Goal: Transaction & Acquisition: Purchase product/service

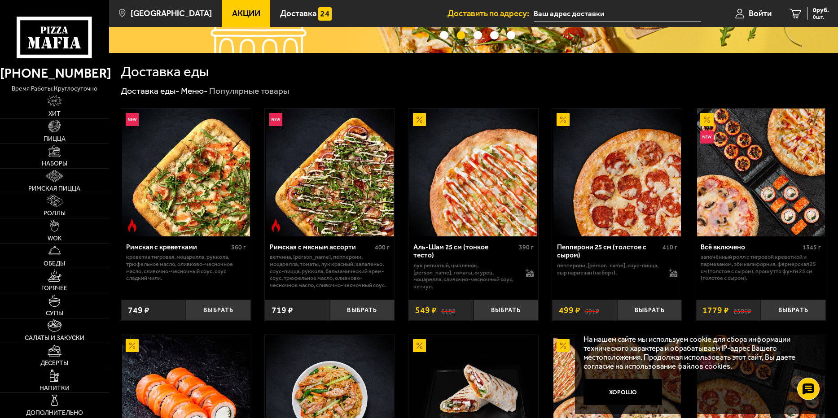
scroll to position [180, 0]
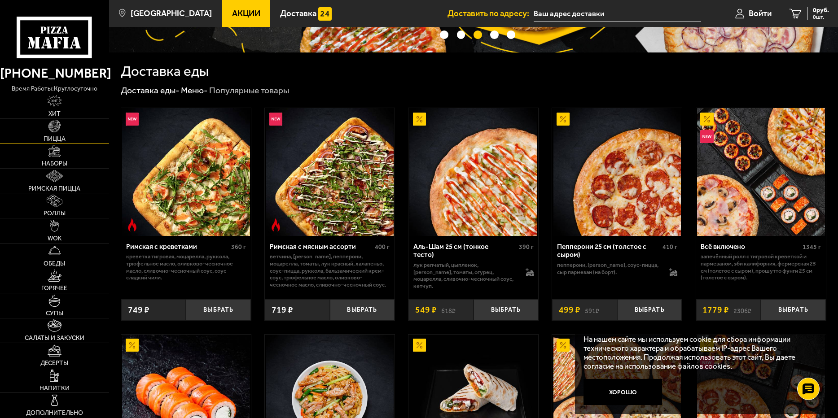
click at [53, 124] on img at bounding box center [54, 126] width 12 height 12
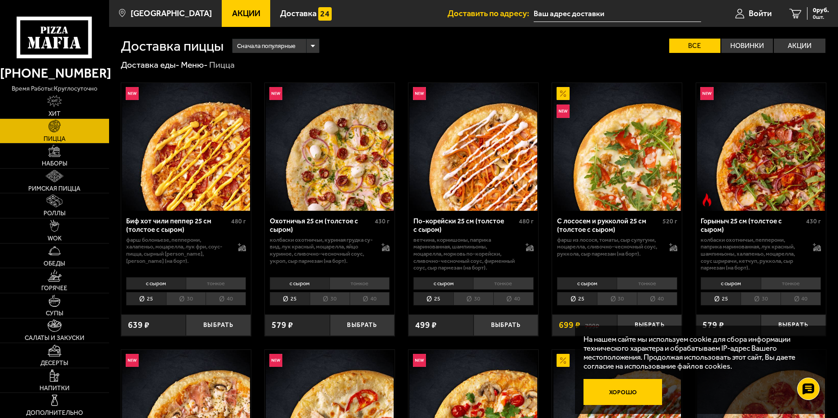
click at [617, 395] on button "Хорошо" at bounding box center [623, 392] width 79 height 26
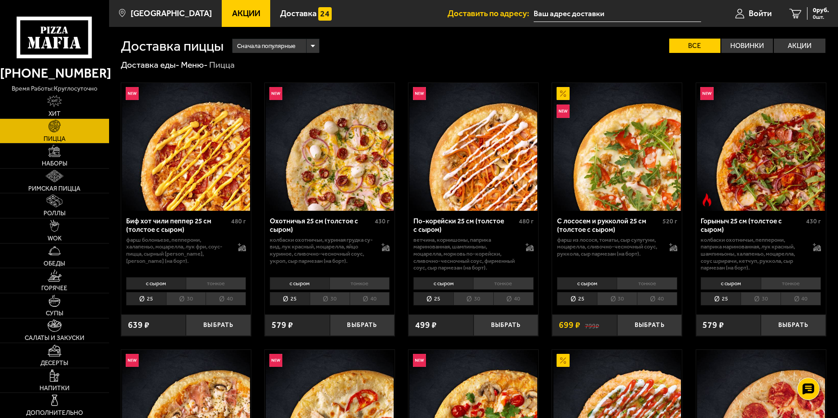
click at [235, 9] on span "Акции" at bounding box center [246, 13] width 28 height 9
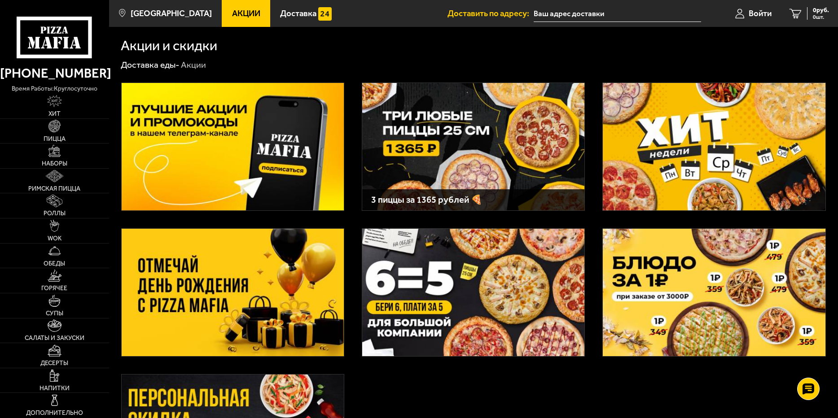
click at [510, 133] on img at bounding box center [473, 147] width 222 height 128
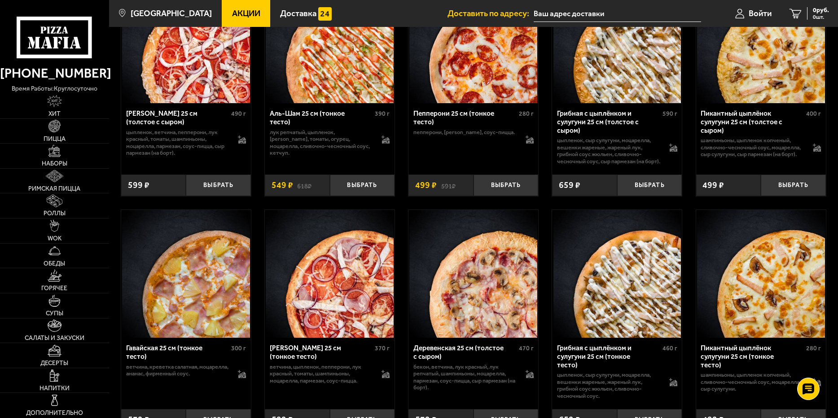
scroll to position [1198, 0]
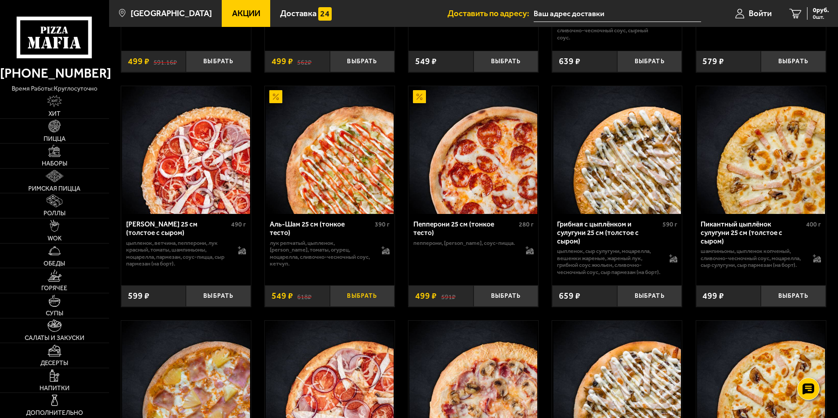
click at [357, 303] on button "Выбрать" at bounding box center [362, 297] width 65 height 22
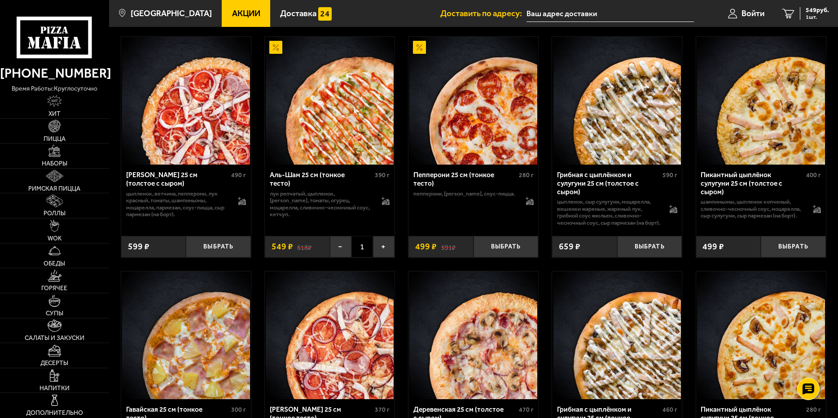
scroll to position [1242, 0]
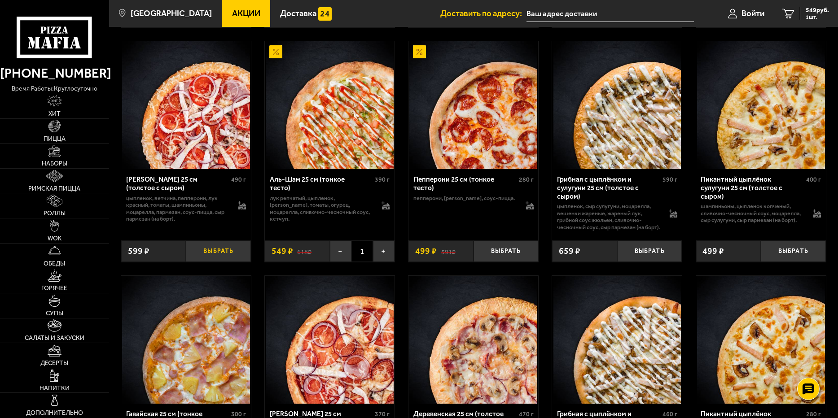
click at [211, 258] on button "Выбрать" at bounding box center [218, 252] width 65 height 22
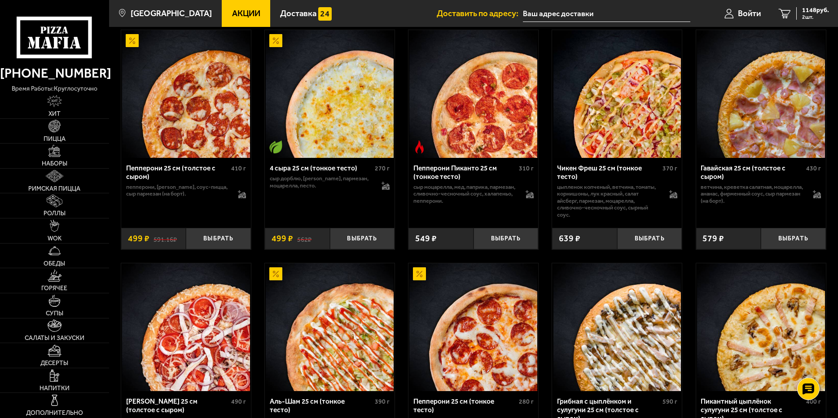
scroll to position [1018, 0]
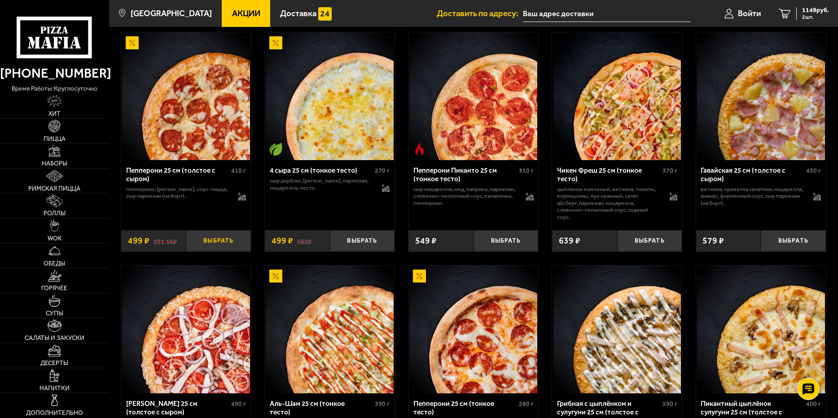
click at [221, 242] on button "Выбрать" at bounding box center [218, 241] width 65 height 22
click at [811, 13] on span "1365 руб." at bounding box center [815, 10] width 27 height 6
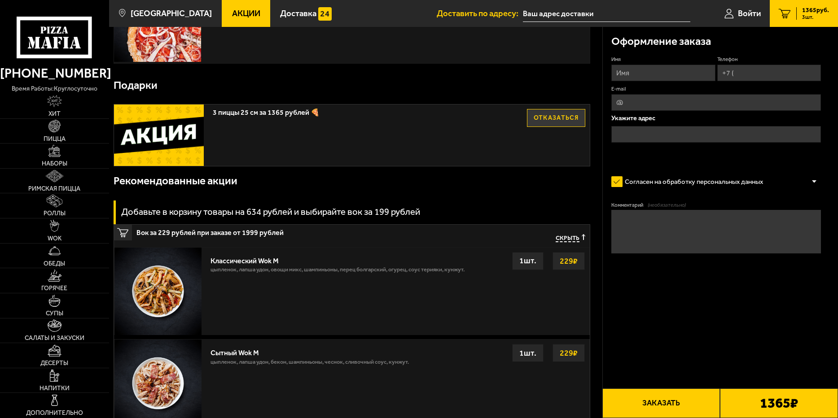
scroll to position [314, 0]
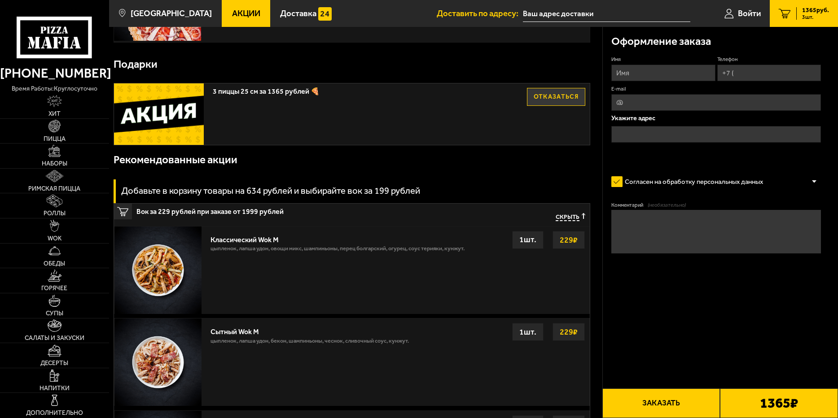
click at [569, 217] on span "Скрыть" at bounding box center [568, 217] width 24 height 8
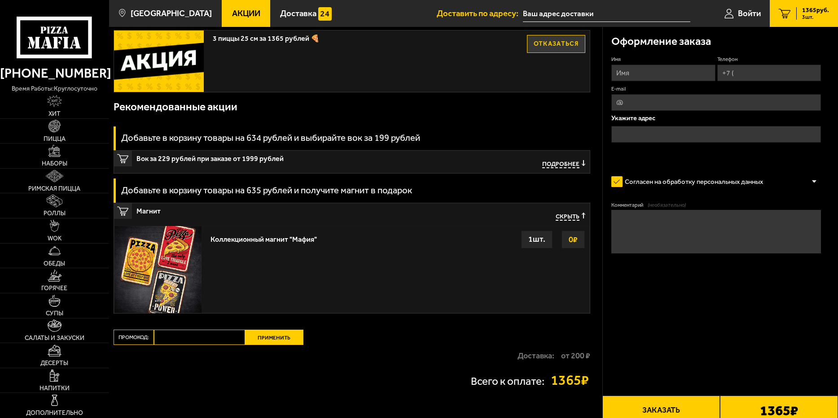
scroll to position [389, 0]
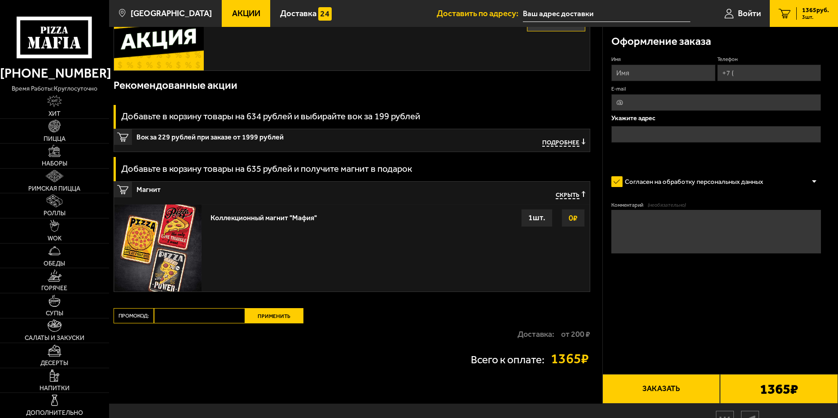
click at [560, 195] on span "Скрыть" at bounding box center [568, 195] width 24 height 8
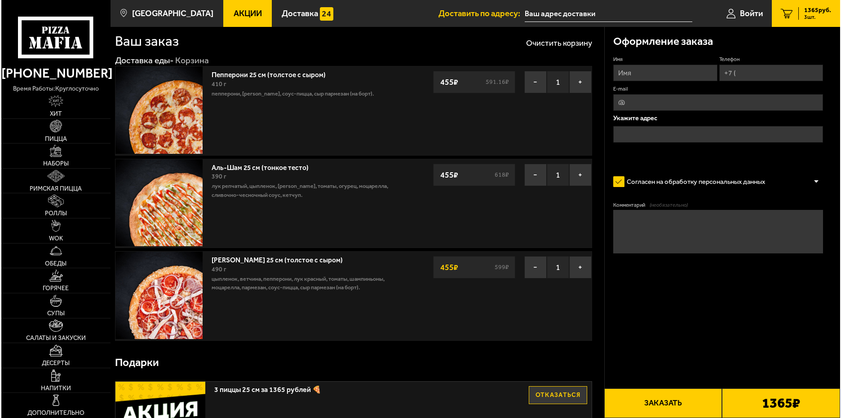
scroll to position [0, 0]
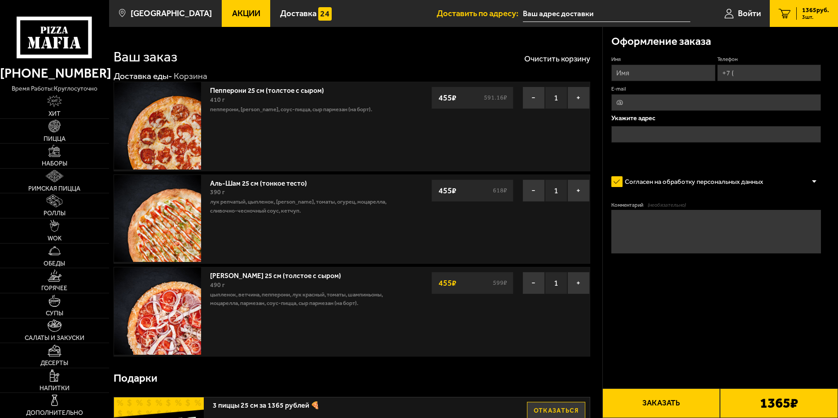
click at [652, 77] on input "Имя" at bounding box center [664, 73] width 104 height 17
type input "Гуревич Вадим Лазаревич"
type input "[PHONE_NUMBER]"
type input "dokk99@gmail.com"
type input "[PERSON_NAME]"
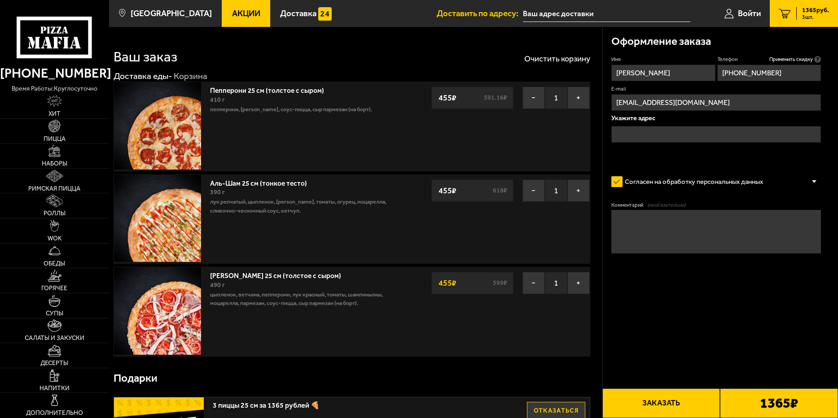
click at [685, 131] on input "text" at bounding box center [717, 134] width 210 height 17
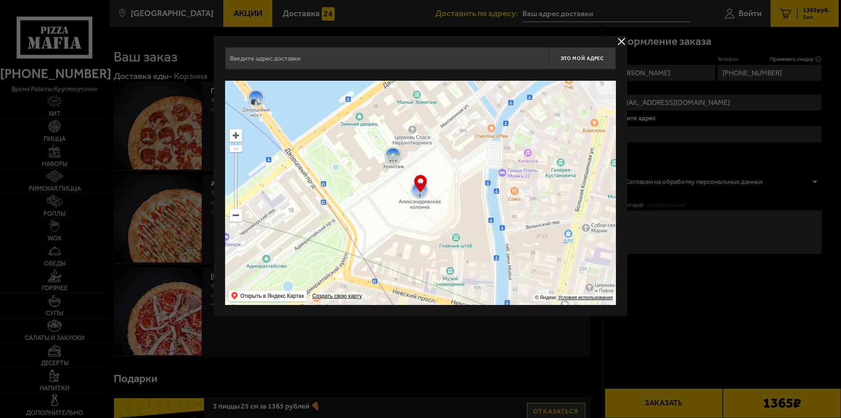
click at [722, 312] on div at bounding box center [420, 209] width 841 height 418
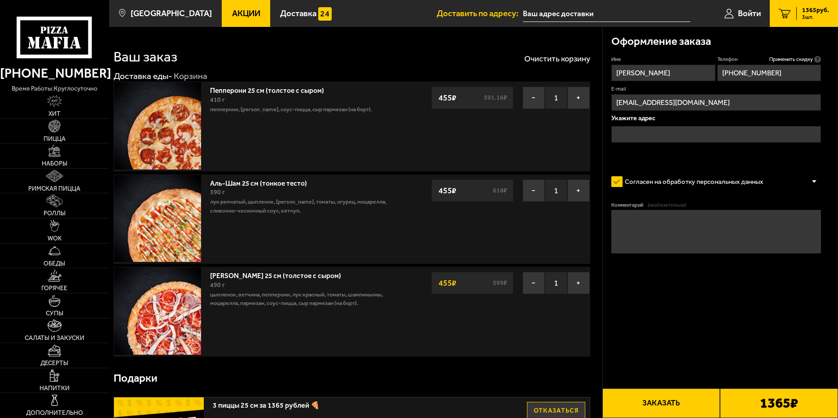
click at [644, 132] on input "text" at bounding box center [717, 134] width 210 height 17
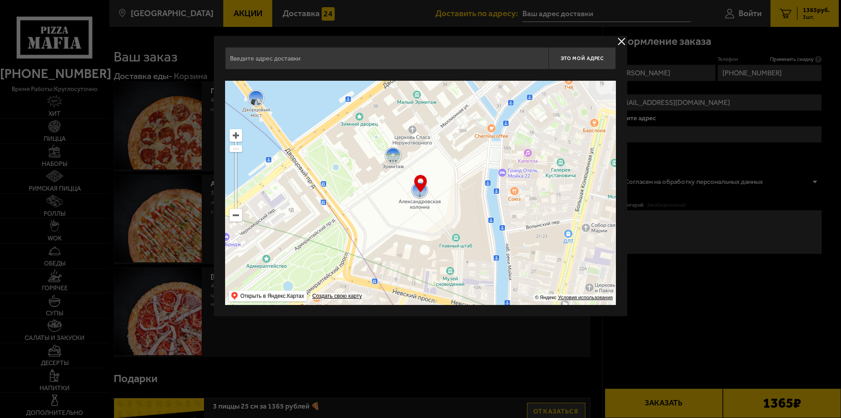
click at [233, 218] on ymaps at bounding box center [236, 216] width 12 height 12
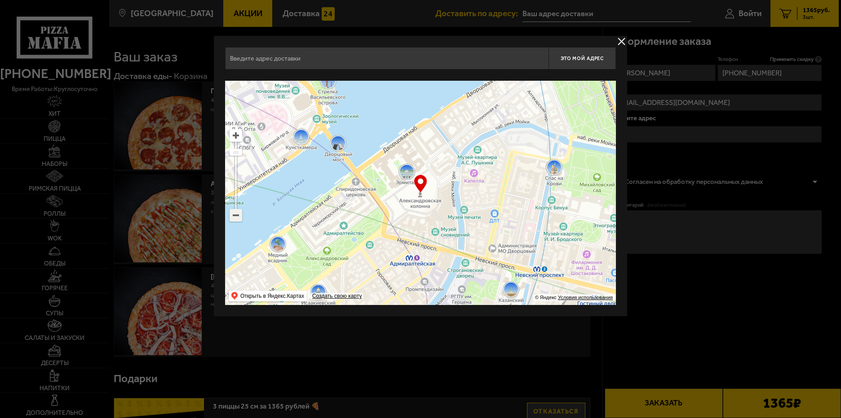
click at [233, 218] on ymaps at bounding box center [236, 216] width 12 height 12
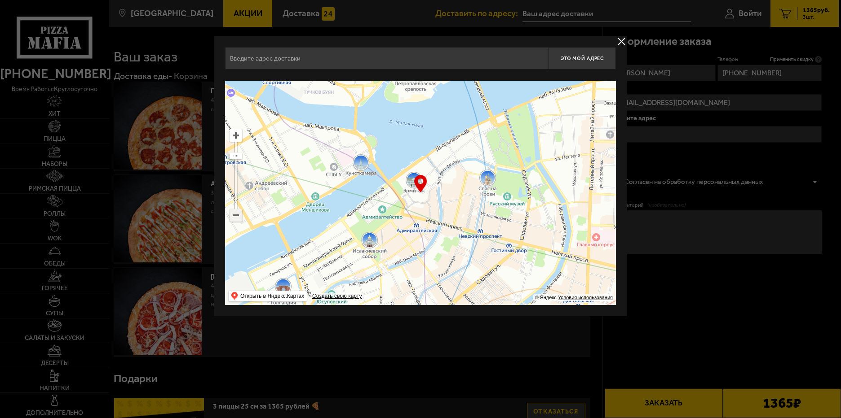
click at [233, 218] on ymaps at bounding box center [236, 216] width 12 height 12
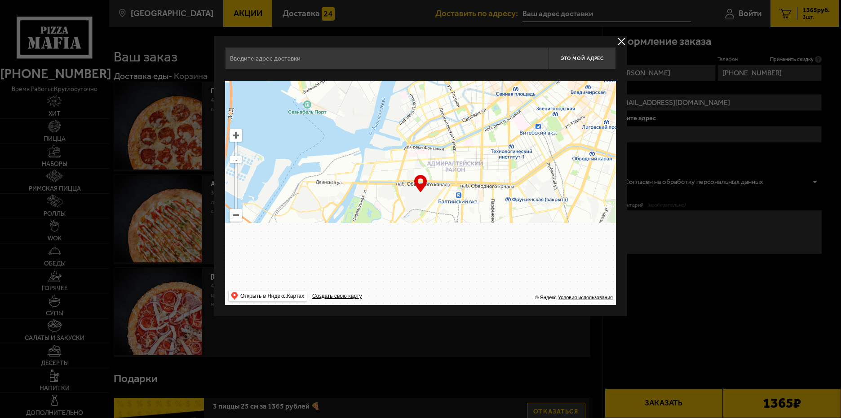
drag, startPoint x: 396, startPoint y: 247, endPoint x: 521, endPoint y: 80, distance: 209.1
click at [485, 80] on div "Это мой адрес Найдите адрес перетащив карту … © Яндекс Условия использования От…" at bounding box center [420, 176] width 391 height 258
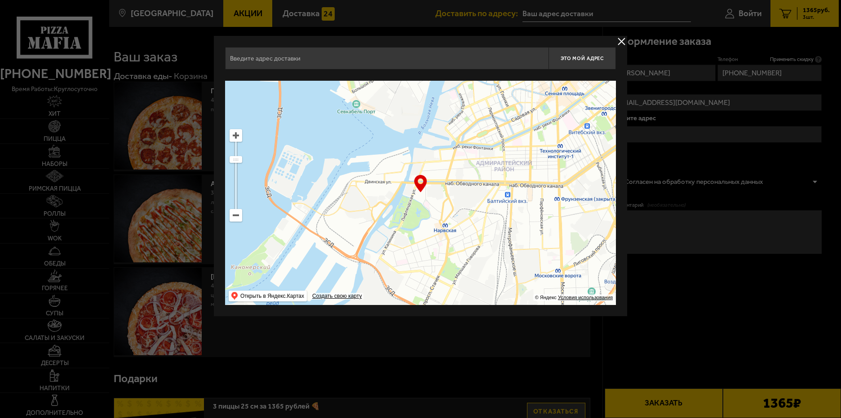
type input "Лифляндская улица, 6Л"
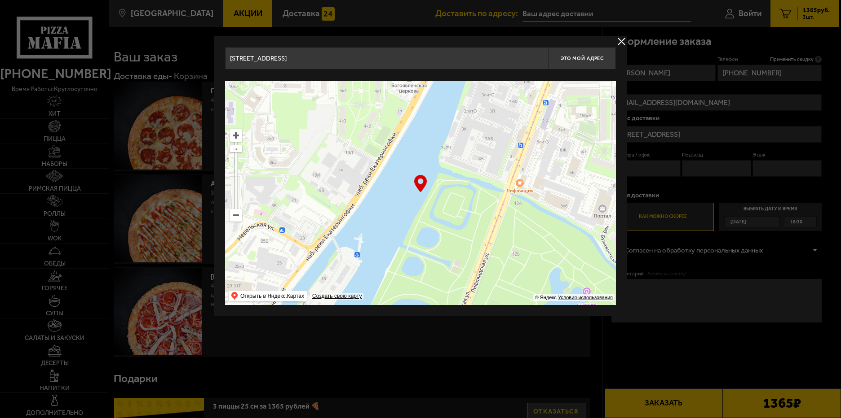
drag, startPoint x: 351, startPoint y: 221, endPoint x: 512, endPoint y: 178, distance: 166.3
click at [512, 178] on ymaps at bounding box center [420, 193] width 391 height 225
click at [235, 217] on ymaps at bounding box center [236, 216] width 12 height 12
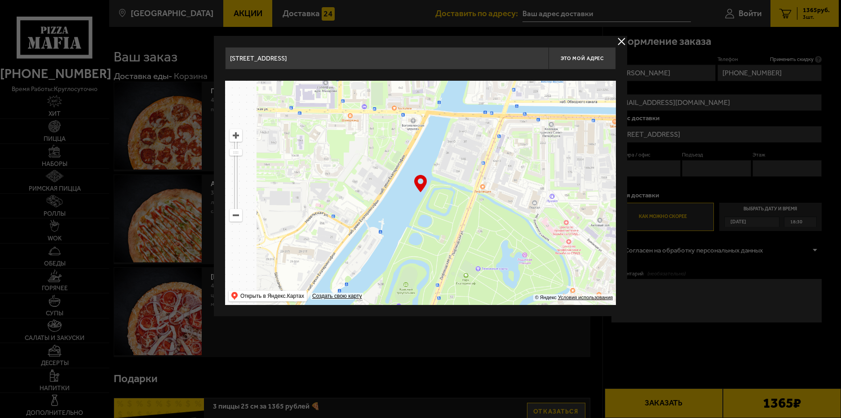
click at [235, 217] on ymaps at bounding box center [236, 216] width 12 height 12
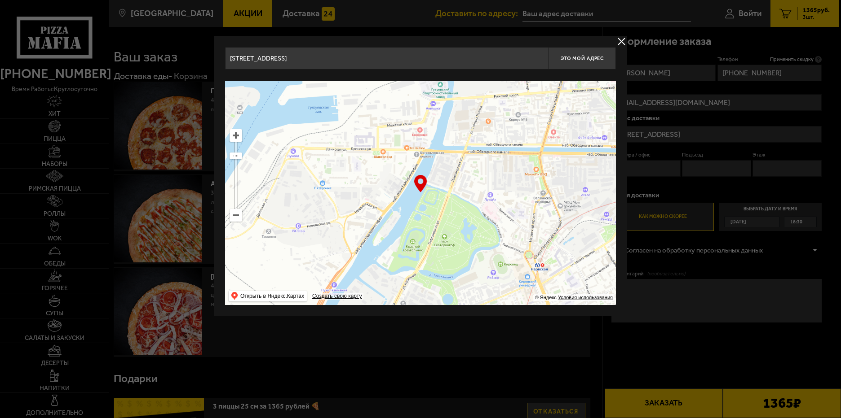
click at [235, 217] on ymaps at bounding box center [236, 216] width 12 height 12
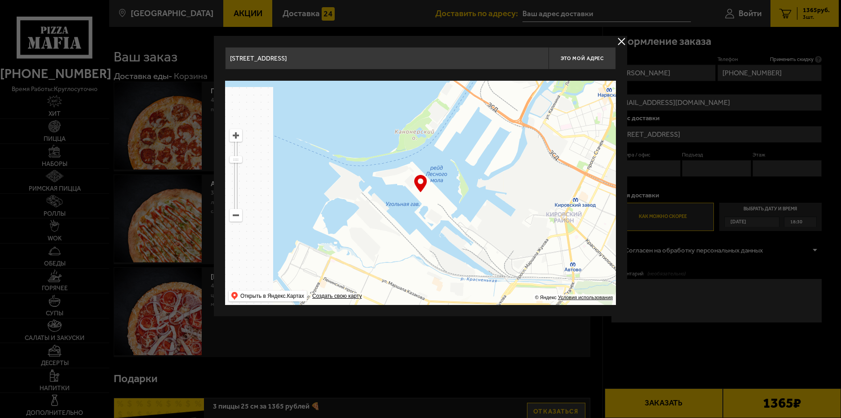
drag, startPoint x: 375, startPoint y: 252, endPoint x: 531, endPoint y: 95, distance: 221.3
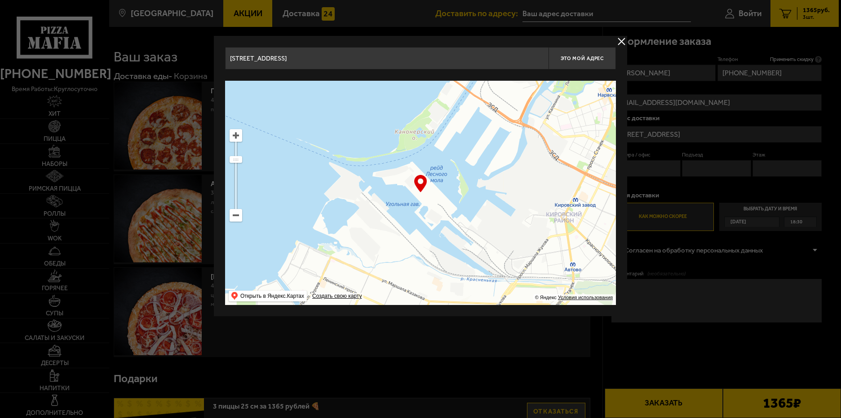
click at [529, 97] on ymaps at bounding box center [420, 193] width 391 height 225
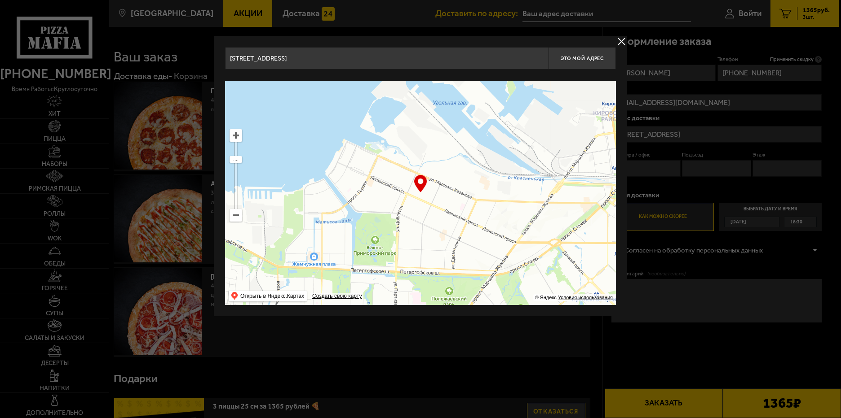
drag, startPoint x: 392, startPoint y: 254, endPoint x: 389, endPoint y: 260, distance: 6.9
click at [389, 260] on ymaps at bounding box center [420, 193] width 391 height 225
type input "Ленинский проспект, 74к1"
click at [234, 137] on ymaps at bounding box center [236, 136] width 12 height 12
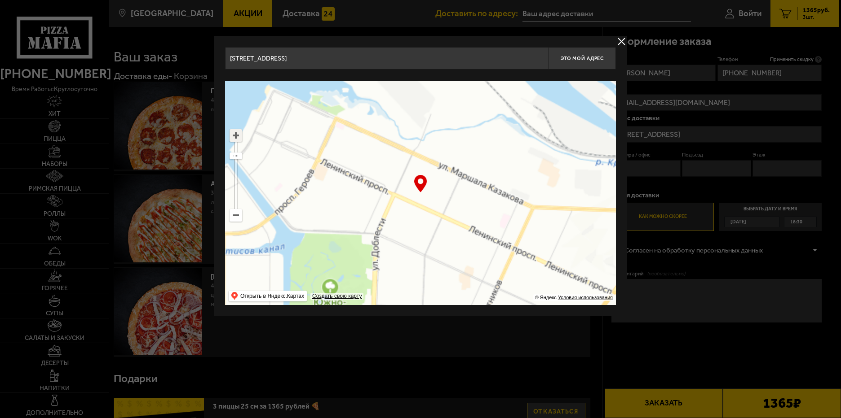
click at [234, 137] on ymaps at bounding box center [236, 136] width 12 height 12
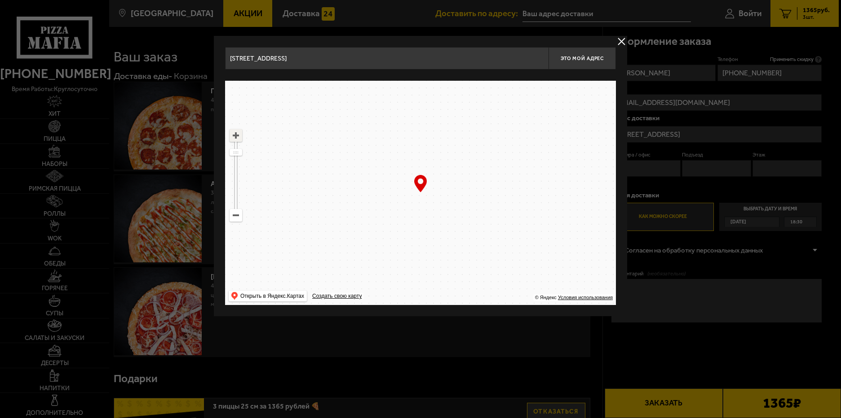
click at [234, 137] on ymaps at bounding box center [236, 136] width 12 height 12
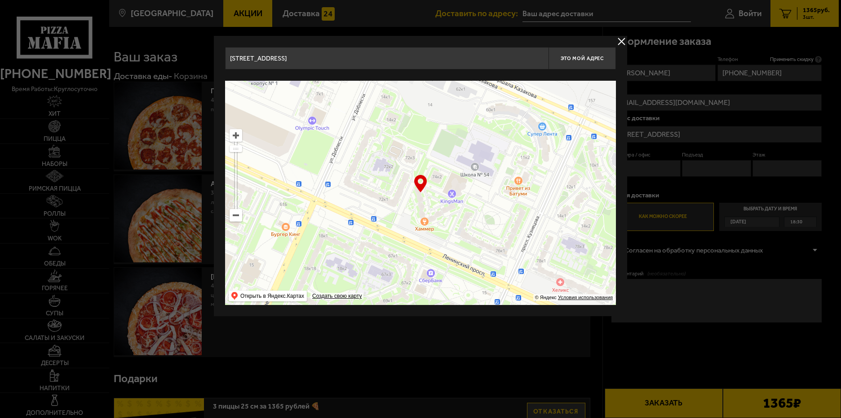
click at [487, 248] on ymaps at bounding box center [420, 193] width 391 height 225
drag, startPoint x: 422, startPoint y: 181, endPoint x: 482, endPoint y: 239, distance: 84.2
click at [482, 239] on div "… © Яндекс Условия использования Открыть в Яндекс.Картах Создать свою карту" at bounding box center [420, 193] width 391 height 225
click at [425, 186] on div "… © Яндекс Условия использования Открыть в Яндекс.Картах Создать свою карту" at bounding box center [420, 193] width 391 height 225
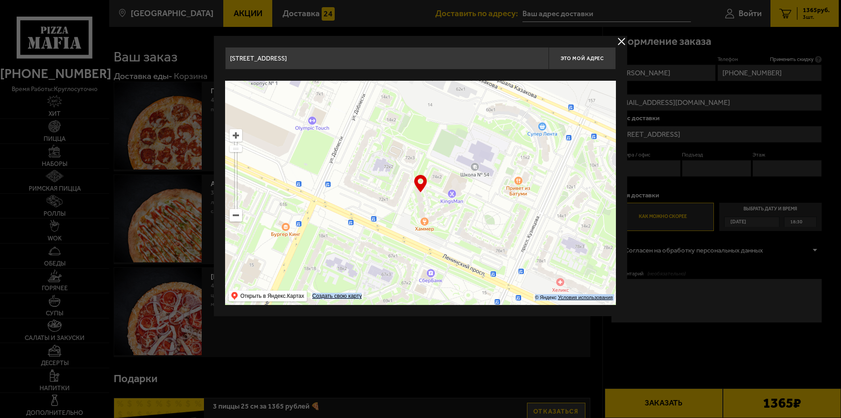
drag, startPoint x: 416, startPoint y: 176, endPoint x: 433, endPoint y: 191, distance: 22.3
click at [434, 192] on div "… © Яндекс Условия использования Открыть в Яндекс.Картах Создать свою карту" at bounding box center [420, 193] width 391 height 225
click at [652, 169] on div at bounding box center [420, 209] width 841 height 418
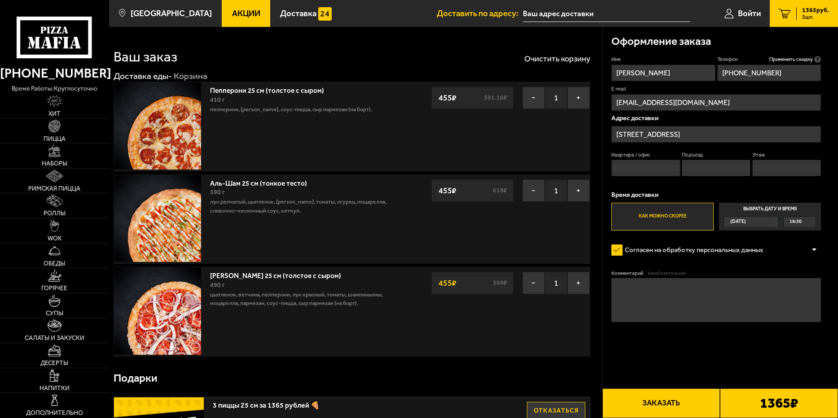
click at [687, 133] on input "Ленинский проспект, 74к1" at bounding box center [717, 134] width 210 height 17
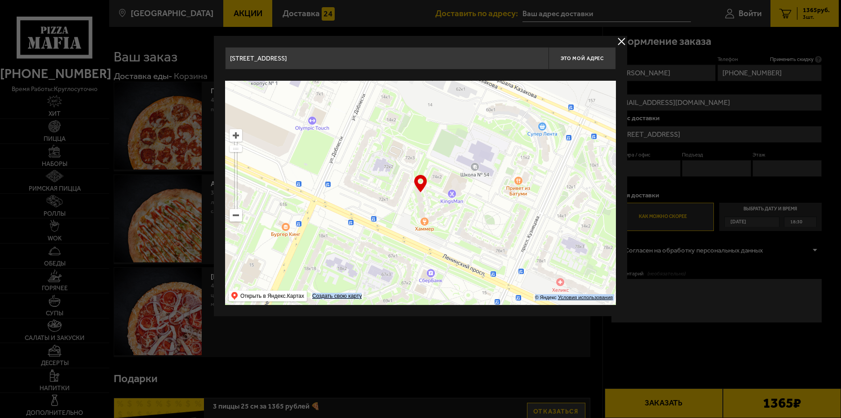
drag, startPoint x: 418, startPoint y: 176, endPoint x: 463, endPoint y: 216, distance: 59.5
click at [463, 214] on div "… © Яндекс Условия использования Открыть в Яндекс.Картах Создать свою карту" at bounding box center [420, 193] width 391 height 225
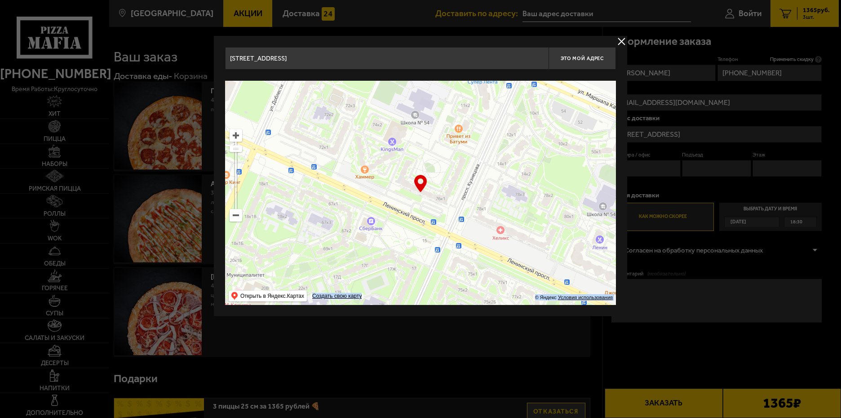
drag, startPoint x: 437, startPoint y: 212, endPoint x: 377, endPoint y: 160, distance: 79.2
click at [377, 160] on ymaps at bounding box center [420, 193] width 391 height 225
type input "Ленинский проспект, 76к1"
click at [690, 128] on div at bounding box center [420, 209] width 841 height 418
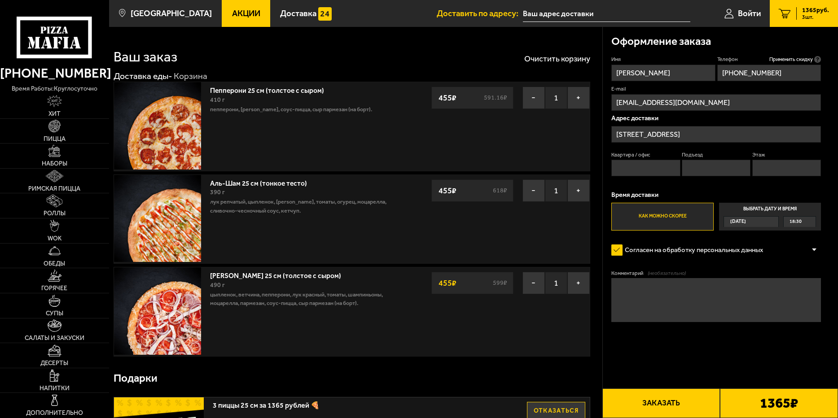
click at [621, 166] on input "Квартира / офис" at bounding box center [646, 168] width 69 height 17
click at [745, 13] on span "Войти" at bounding box center [749, 13] width 23 height 9
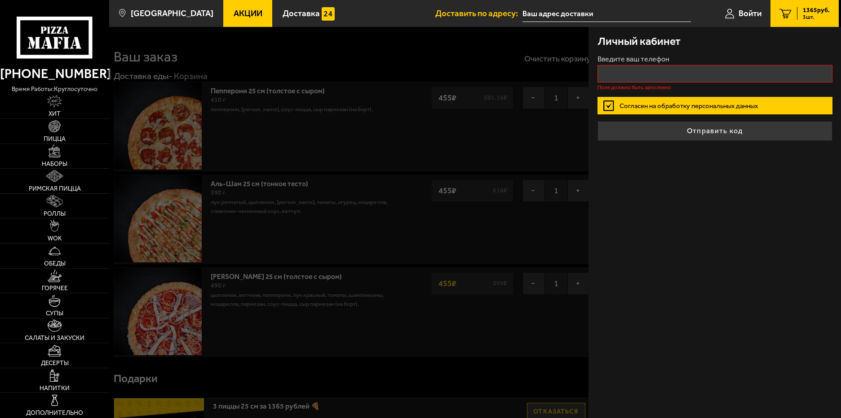
click at [734, 213] on div "Личный кабинет Введите ваш телефон Поле должно быть заполнено Согласен на обраб…" at bounding box center [714, 223] width 252 height 392
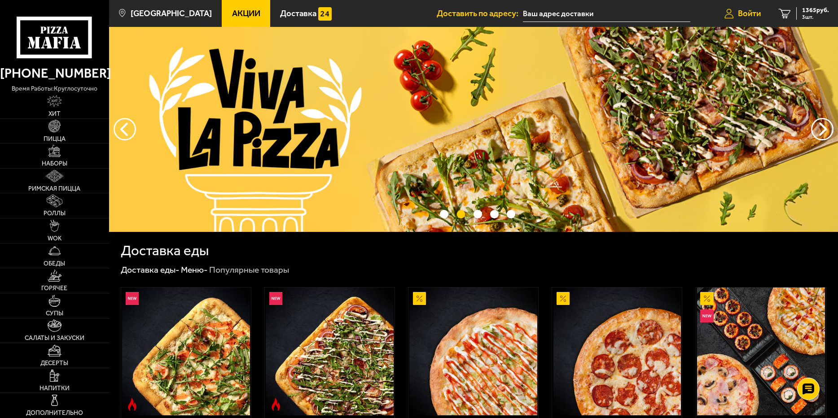
click at [751, 16] on span "Войти" at bounding box center [749, 13] width 23 height 9
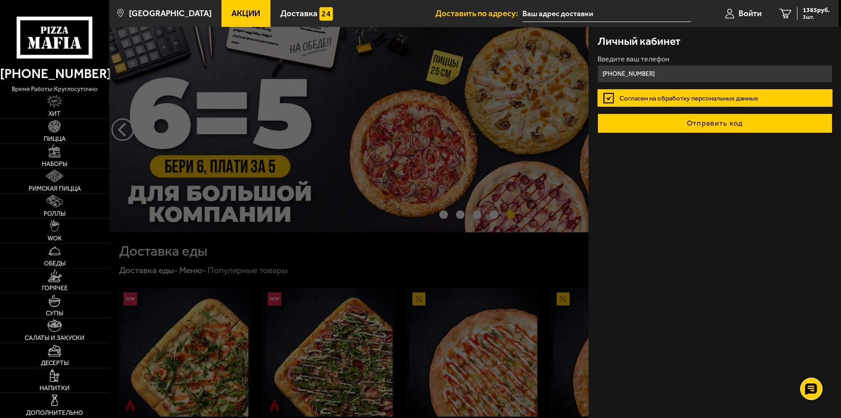
type input "[PHONE_NUMBER]"
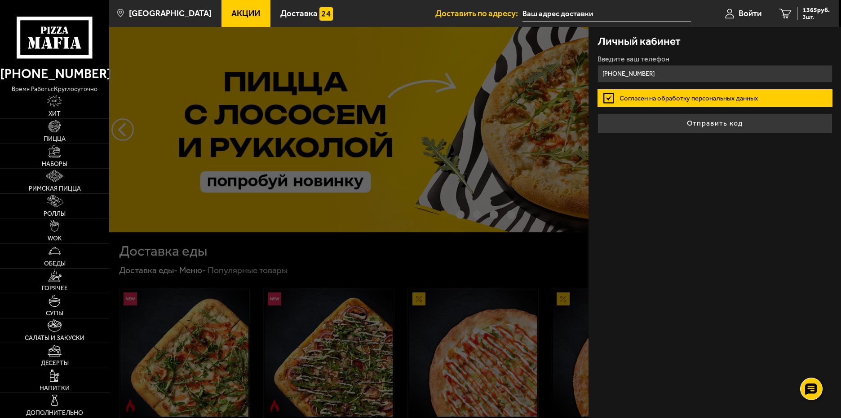
click at [696, 120] on button "Отправить код" at bounding box center [714, 124] width 235 height 20
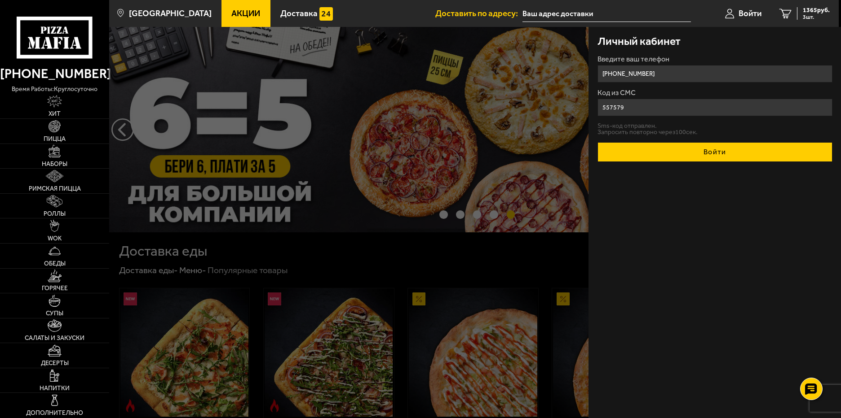
type input "557579"
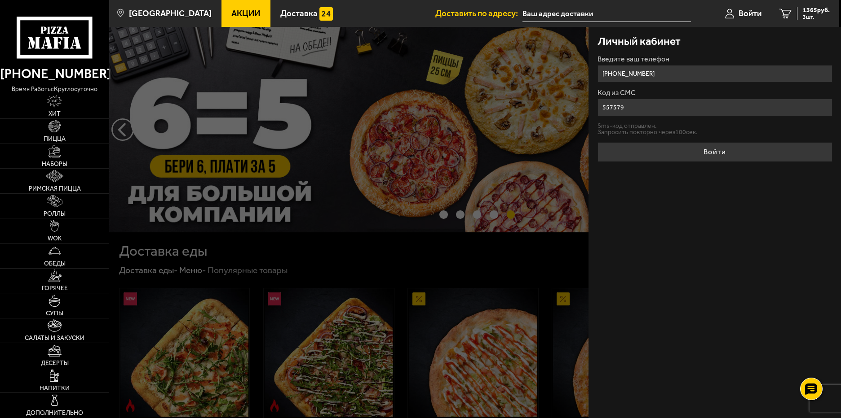
click at [687, 153] on button "Войти" at bounding box center [714, 152] width 235 height 20
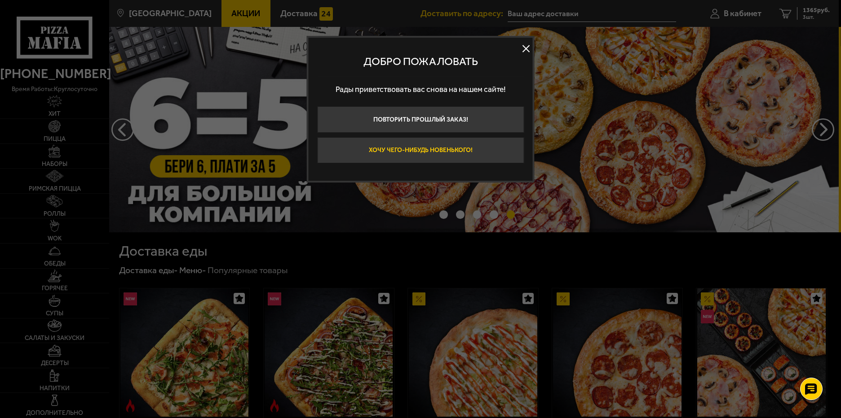
click at [425, 149] on button "Хочу чего-нибудь новенького!" at bounding box center [420, 150] width 207 height 26
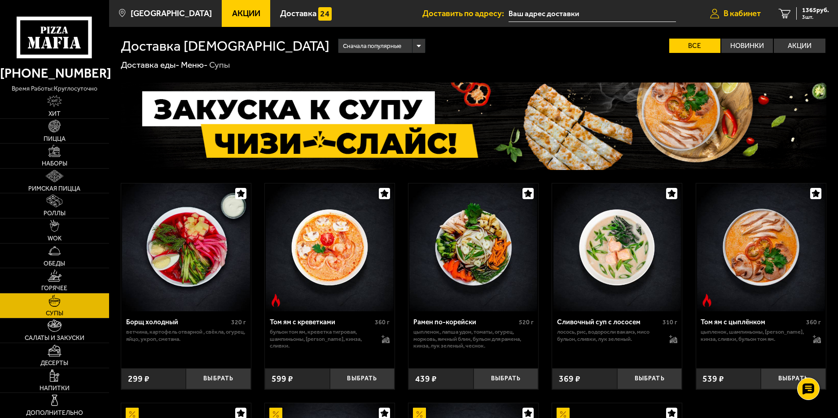
click at [749, 9] on span "В кабинет" at bounding box center [742, 13] width 37 height 9
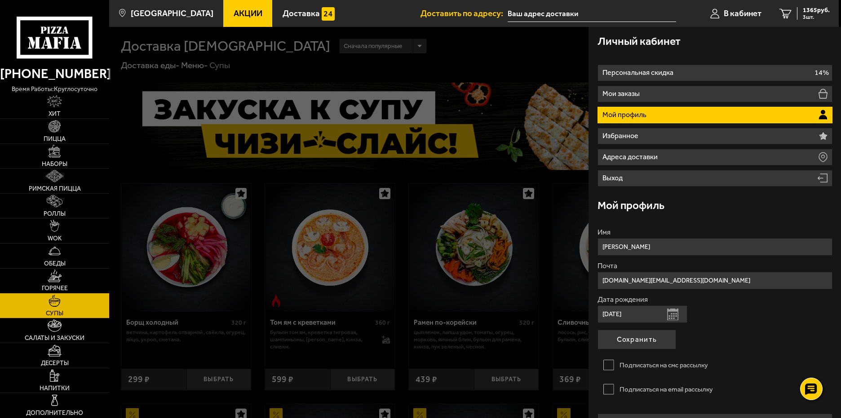
click at [641, 111] on p "Мой профиль" at bounding box center [625, 114] width 46 height 7
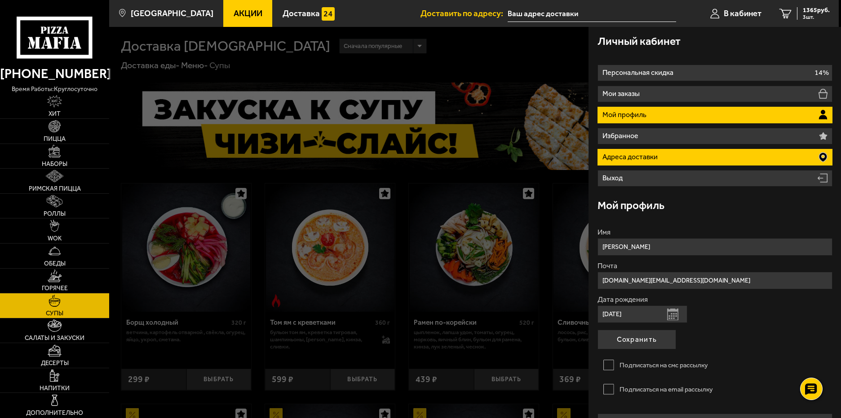
click at [650, 158] on p "Адреса доставки" at bounding box center [630, 157] width 57 height 7
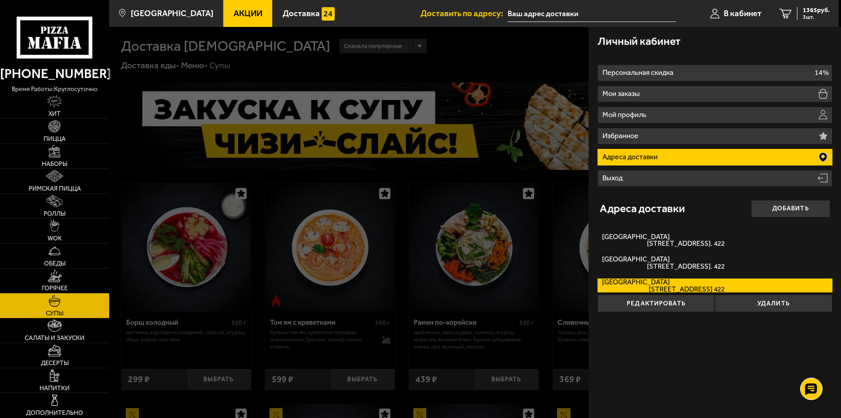
click at [529, 48] on div at bounding box center [529, 236] width 841 height 418
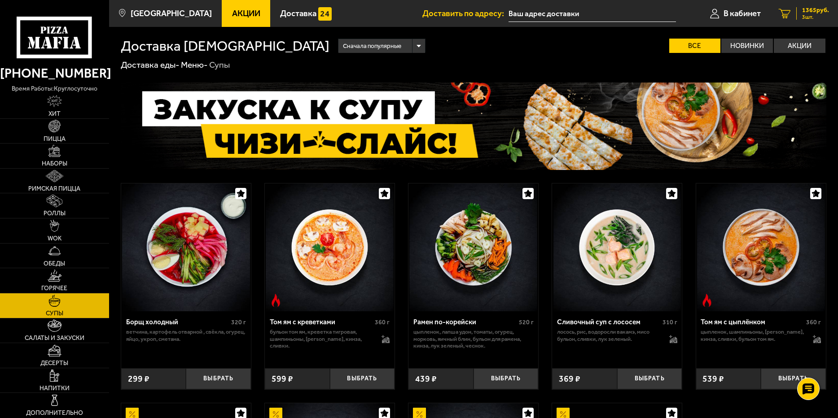
click at [812, 15] on span "3 шт." at bounding box center [815, 16] width 27 height 5
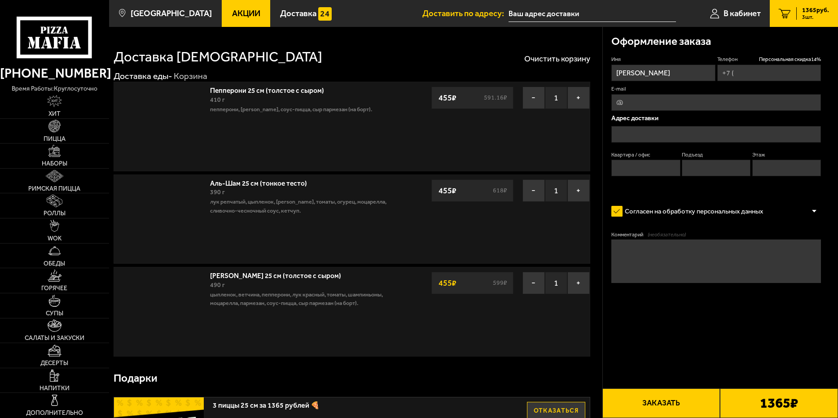
type input "[PHONE_NUMBER]"
type input "[STREET_ADDRESS]"
type input "422"
type input "6"
type input "9"
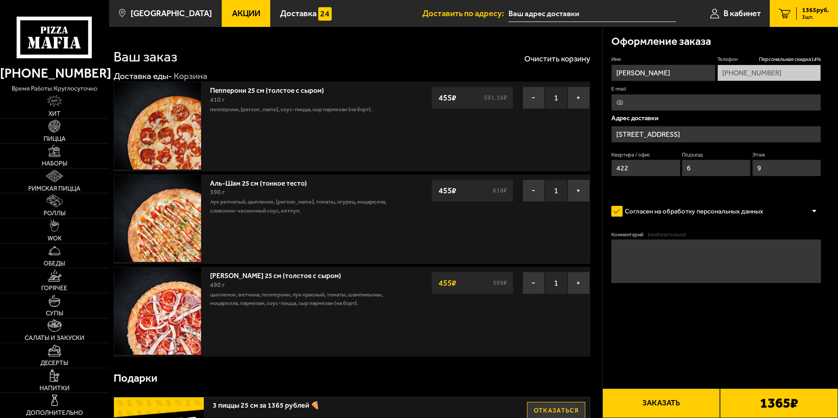
type input "[STREET_ADDRESS]"
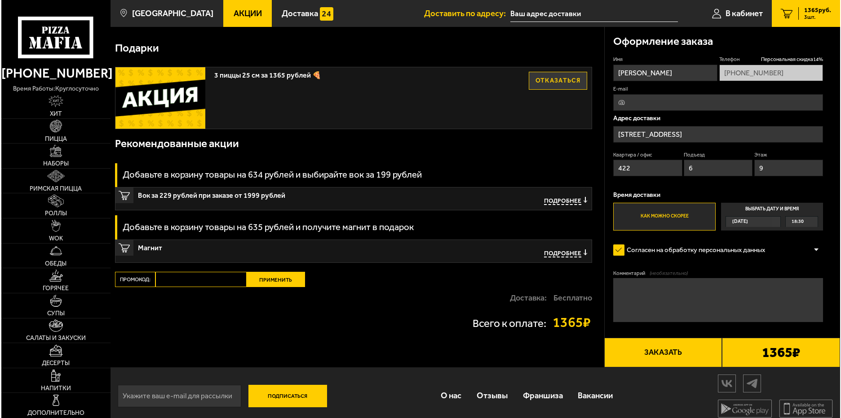
scroll to position [339, 0]
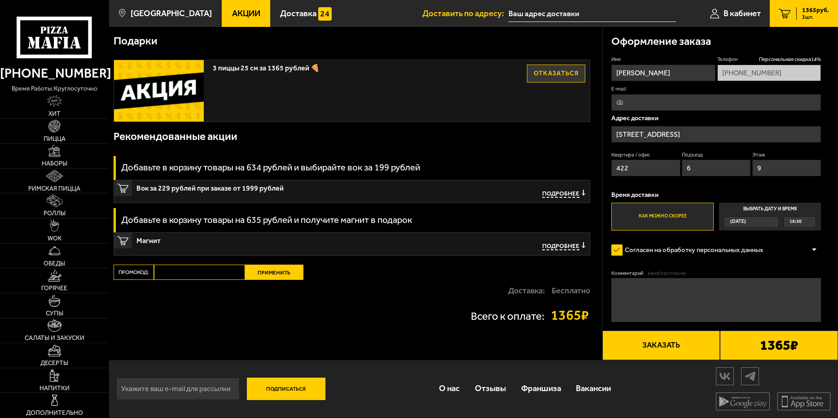
click at [659, 344] on button "Заказать" at bounding box center [662, 346] width 118 height 30
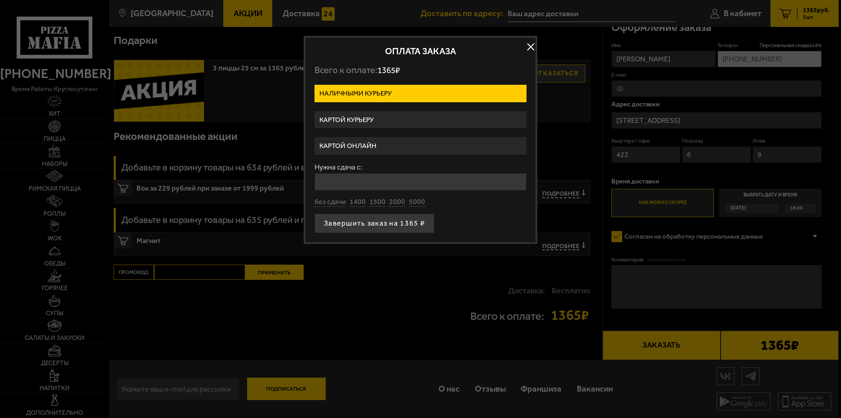
click at [338, 119] on label "Картой курьеру" at bounding box center [420, 120] width 212 height 18
click at [0, 0] on input "Картой курьеру" at bounding box center [0, 0] width 0 height 0
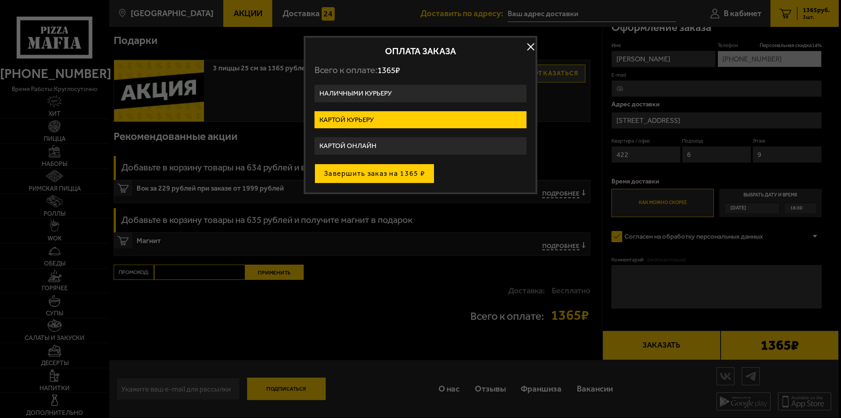
click at [369, 174] on button "Завершить заказ на 1365 ₽" at bounding box center [374, 174] width 120 height 20
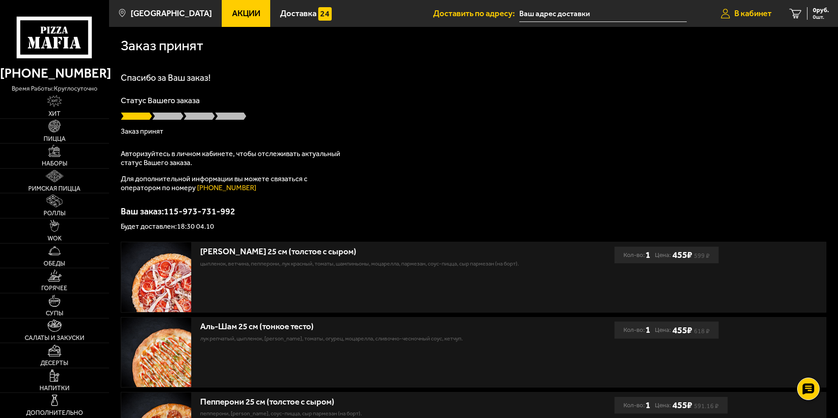
click at [748, 9] on span "В кабинет" at bounding box center [753, 13] width 37 height 9
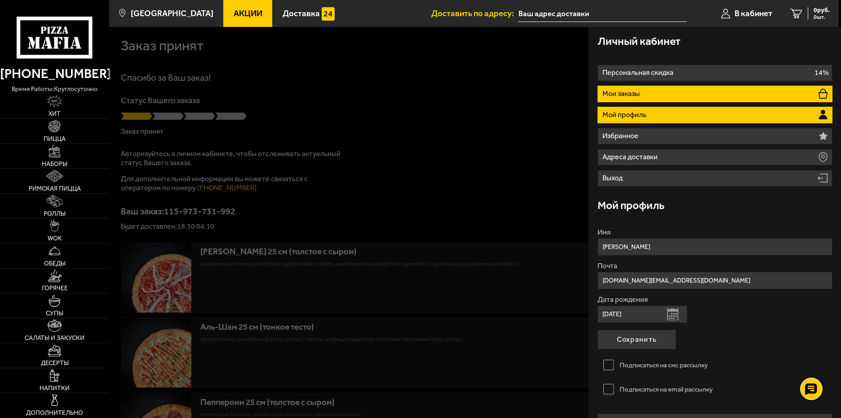
click at [668, 89] on li "Мои заказы" at bounding box center [714, 94] width 235 height 17
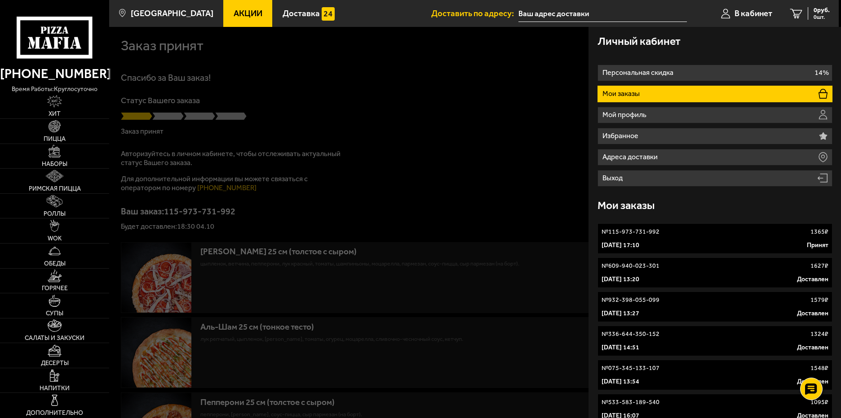
click at [679, 239] on link "№ 115-973-731-992 1365 ₽ [DATE] 17:10 Принят" at bounding box center [714, 239] width 235 height 31
